Goal: Task Accomplishment & Management: Use online tool/utility

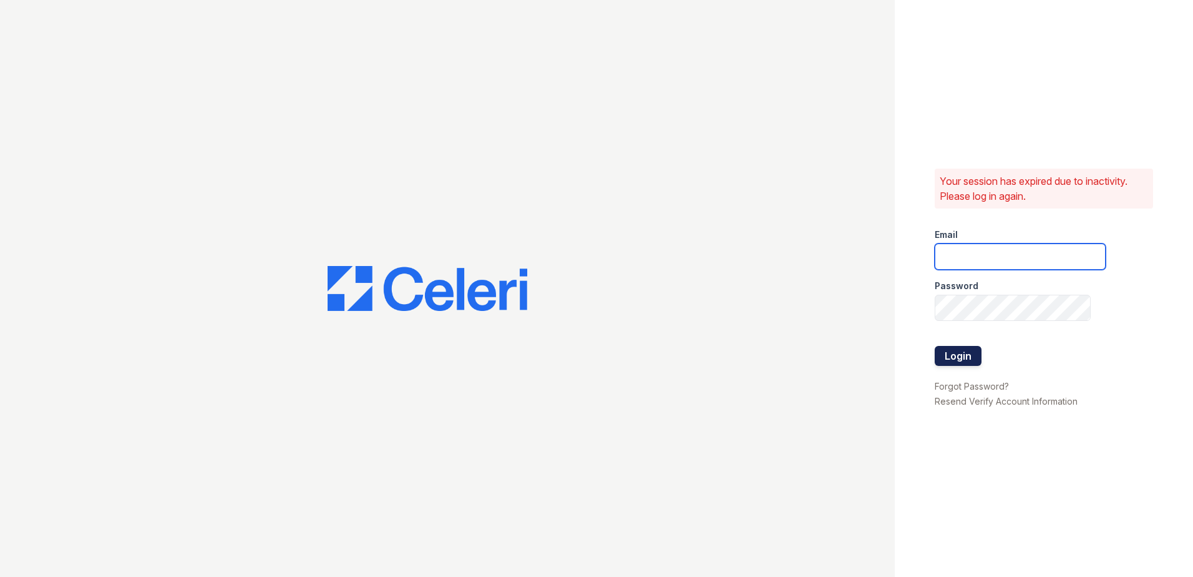
type input "fabiola@redwood-property.com"
click at [952, 355] on button "Login" at bounding box center [958, 356] width 47 height 20
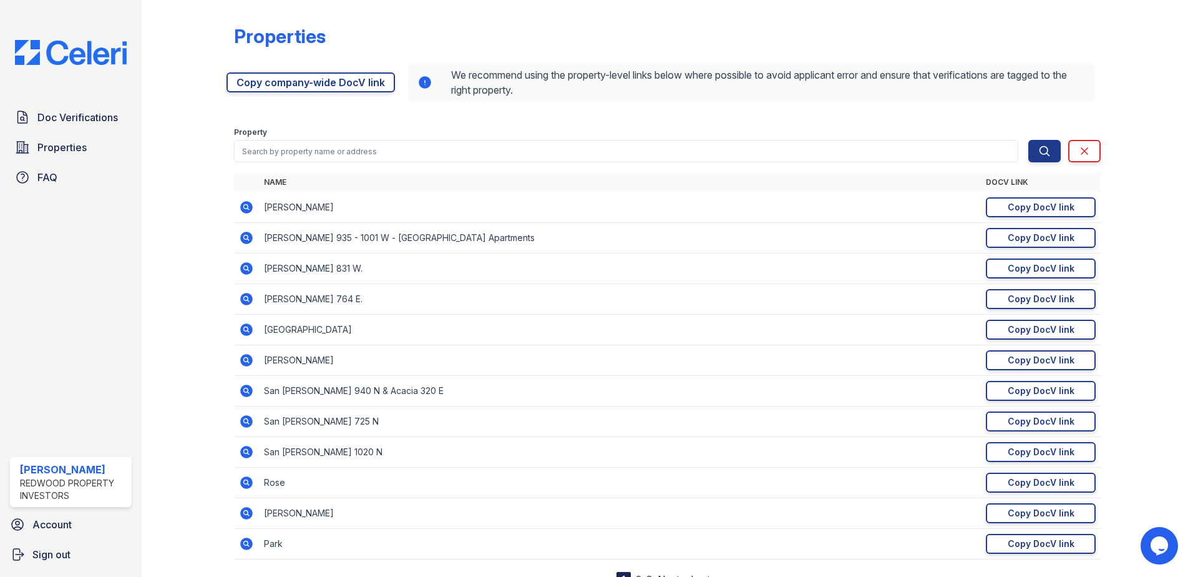
scroll to position [52, 0]
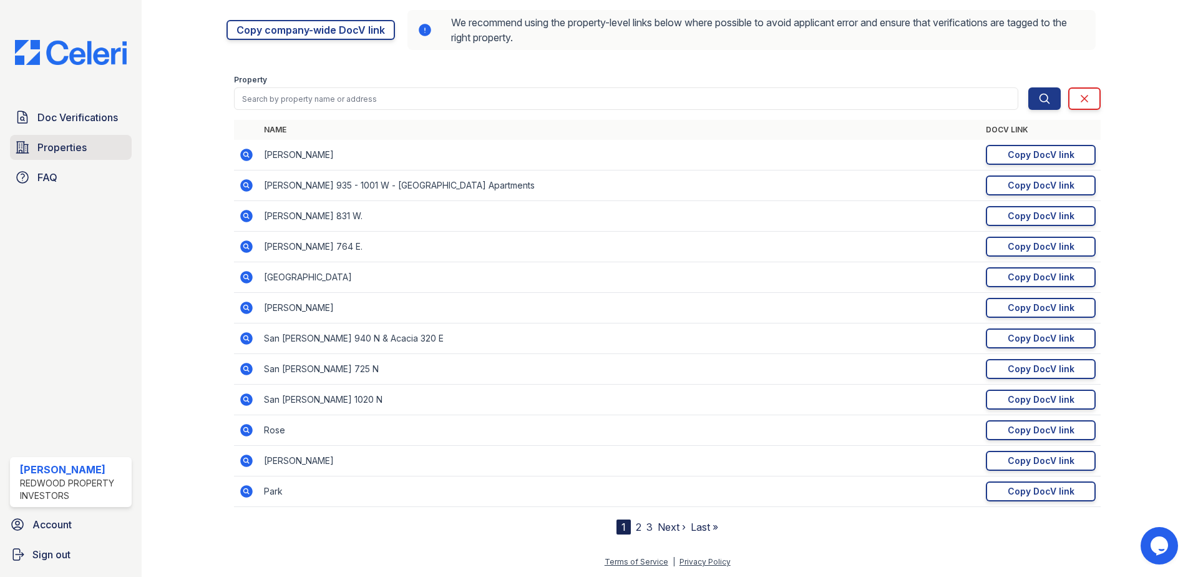
click at [57, 148] on span "Properties" at bounding box center [61, 147] width 49 height 15
click at [636, 526] on link "2" at bounding box center [639, 527] width 6 height 12
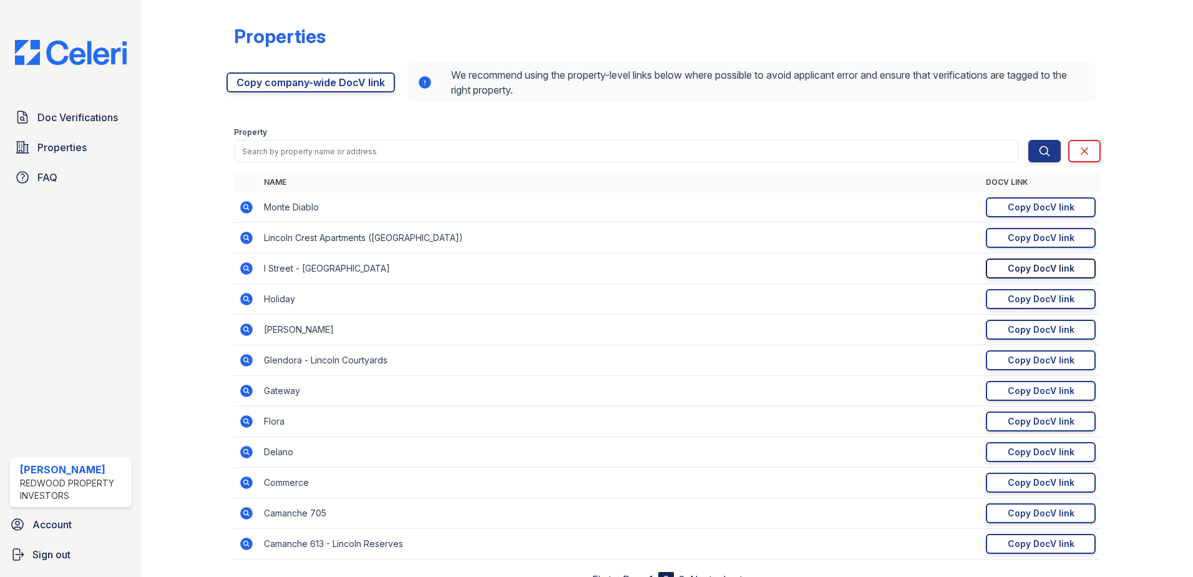
click at [1045, 267] on div "Copy DocV link" at bounding box center [1041, 268] width 67 height 12
